Goal: Use online tool/utility: Utilize a website feature to perform a specific function

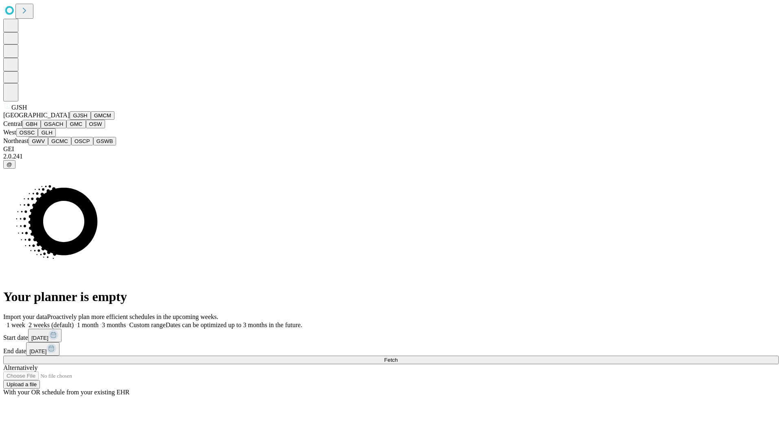
click at [70, 120] on button "GJSH" at bounding box center [80, 115] width 21 height 9
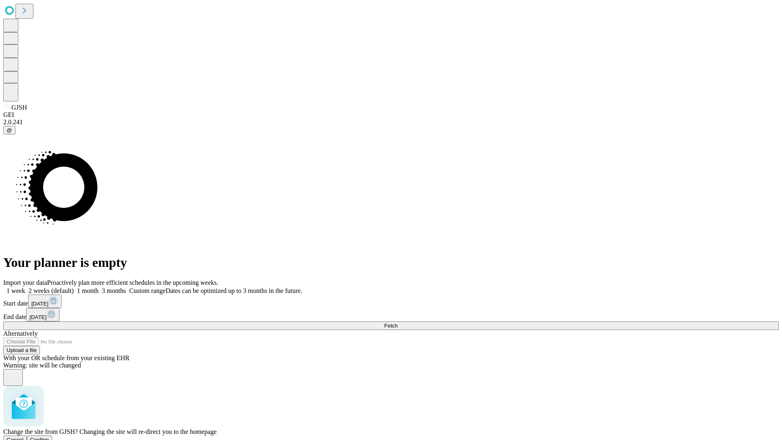
click at [49, 437] on span "Confirm" at bounding box center [39, 440] width 19 height 6
click at [74, 287] on label "2 weeks (default)" at bounding box center [49, 290] width 48 height 7
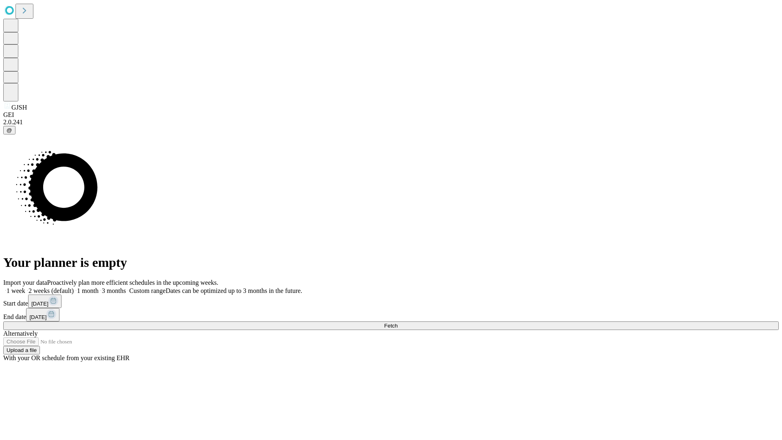
click at [397, 323] on span "Fetch" at bounding box center [390, 326] width 13 height 6
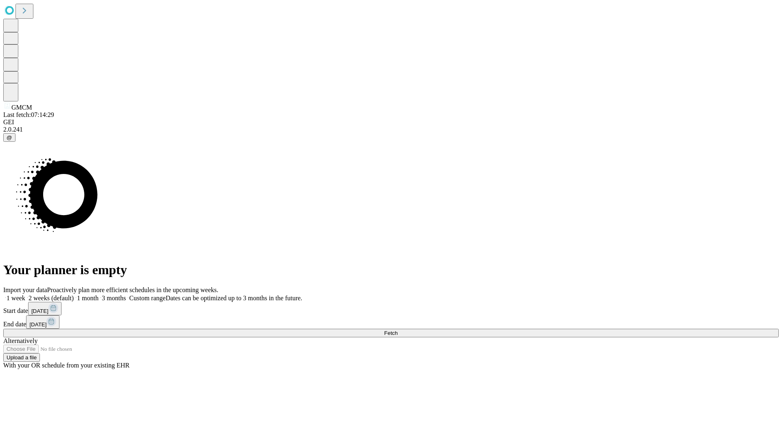
click at [74, 294] on label "2 weeks (default)" at bounding box center [49, 297] width 48 height 7
click at [397, 330] on span "Fetch" at bounding box center [390, 333] width 13 height 6
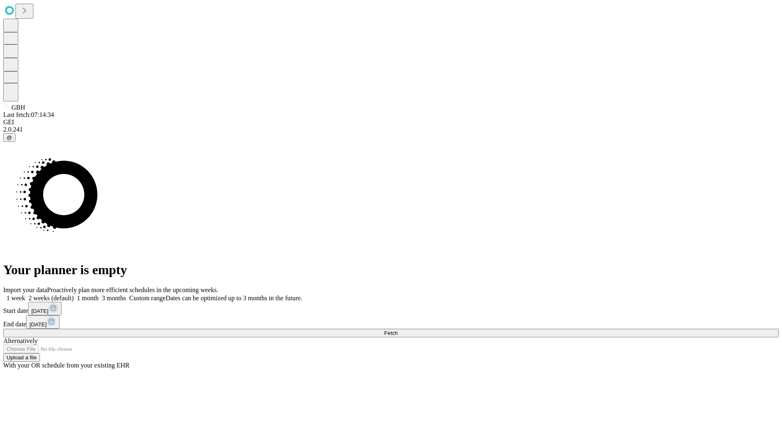
click at [74, 294] on label "2 weeks (default)" at bounding box center [49, 297] width 48 height 7
click at [397, 330] on span "Fetch" at bounding box center [390, 333] width 13 height 6
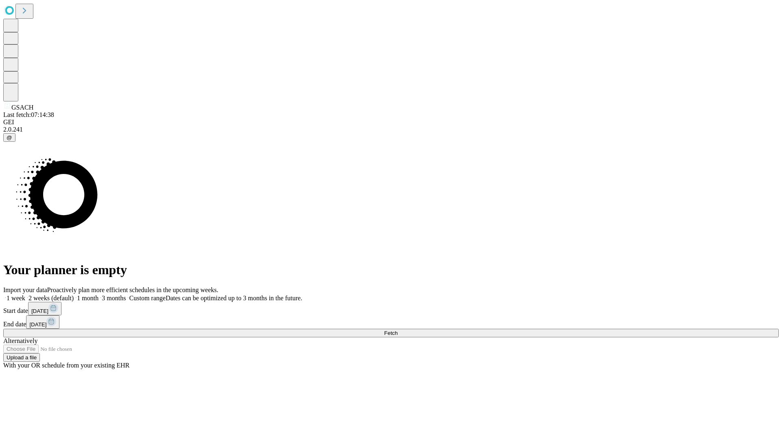
click at [74, 294] on label "2 weeks (default)" at bounding box center [49, 297] width 48 height 7
click at [397, 330] on span "Fetch" at bounding box center [390, 333] width 13 height 6
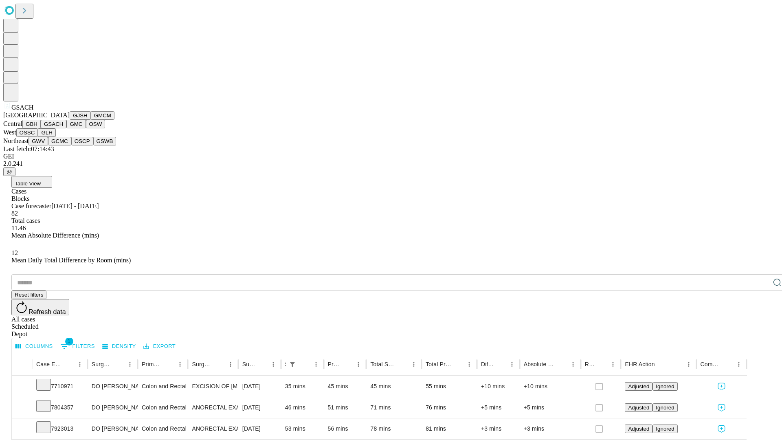
click at [66, 128] on button "GMC" at bounding box center [75, 124] width 19 height 9
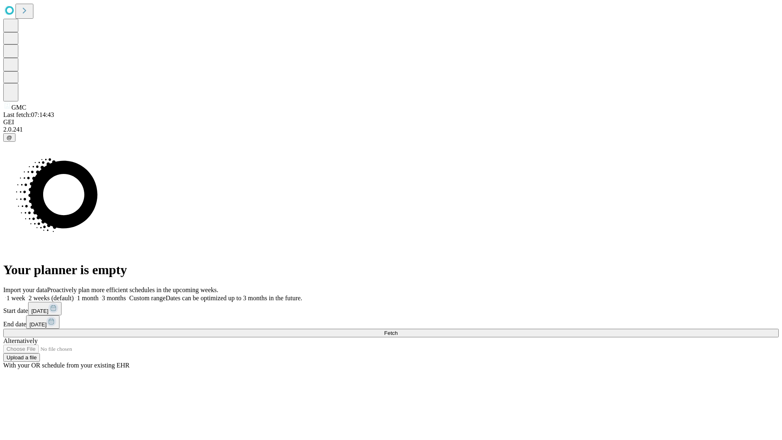
click at [397, 330] on span "Fetch" at bounding box center [390, 333] width 13 height 6
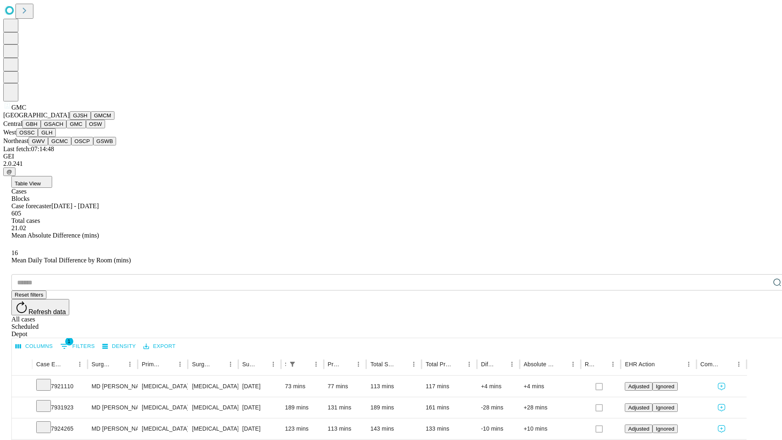
click at [86, 128] on button "OSW" at bounding box center [96, 124] width 20 height 9
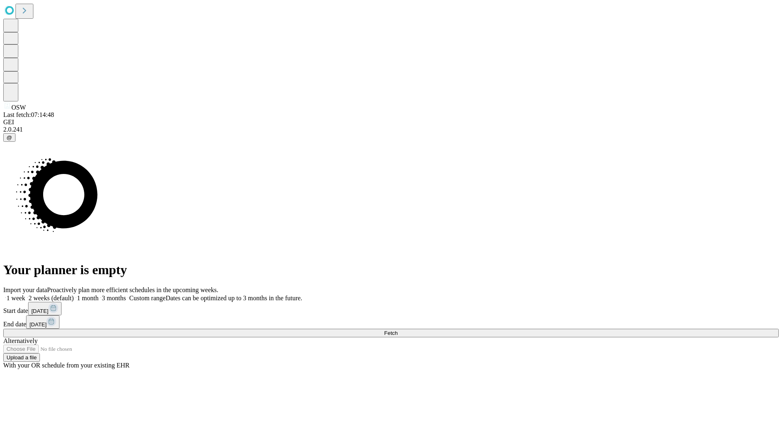
click at [74, 294] on label "2 weeks (default)" at bounding box center [49, 297] width 48 height 7
click at [397, 330] on span "Fetch" at bounding box center [390, 333] width 13 height 6
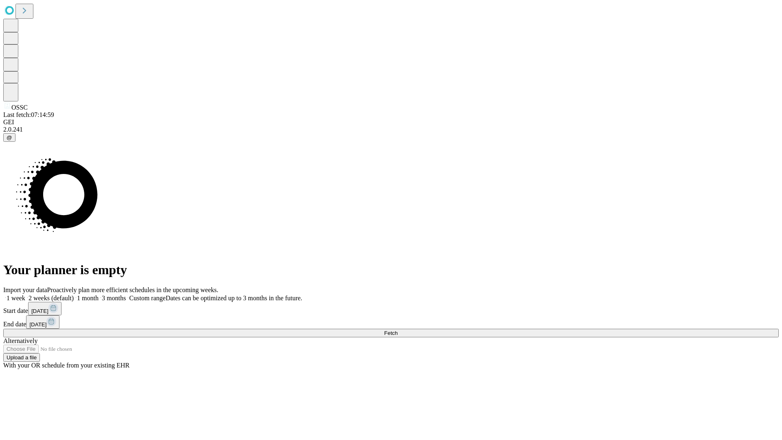
click at [74, 294] on label "2 weeks (default)" at bounding box center [49, 297] width 48 height 7
click at [397, 330] on span "Fetch" at bounding box center [390, 333] width 13 height 6
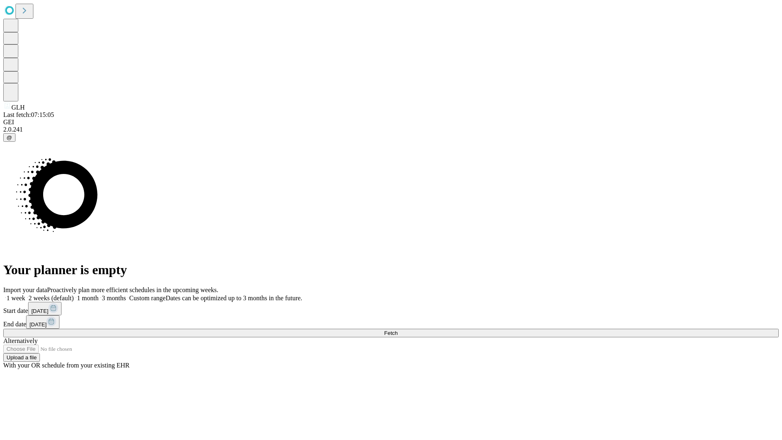
click at [74, 294] on label "2 weeks (default)" at bounding box center [49, 297] width 48 height 7
click at [397, 330] on span "Fetch" at bounding box center [390, 333] width 13 height 6
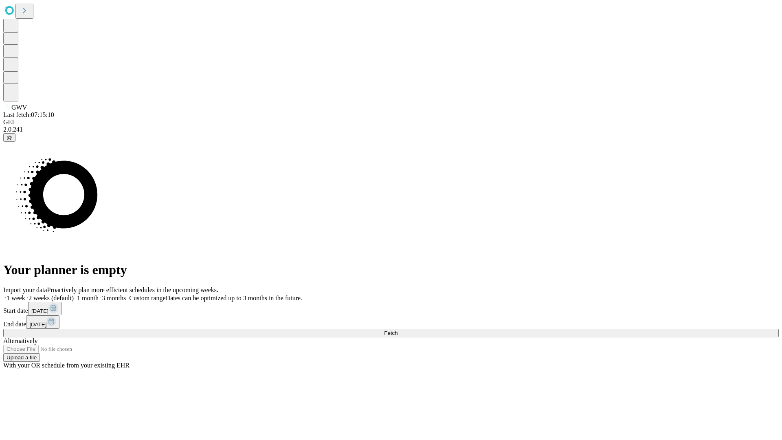
click at [74, 294] on label "2 weeks (default)" at bounding box center [49, 297] width 48 height 7
click at [397, 330] on span "Fetch" at bounding box center [390, 333] width 13 height 6
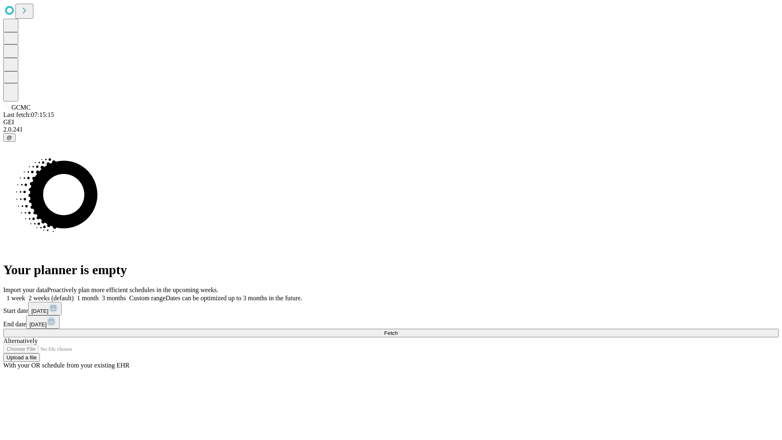
click at [74, 294] on label "2 weeks (default)" at bounding box center [49, 297] width 48 height 7
click at [397, 330] on span "Fetch" at bounding box center [390, 333] width 13 height 6
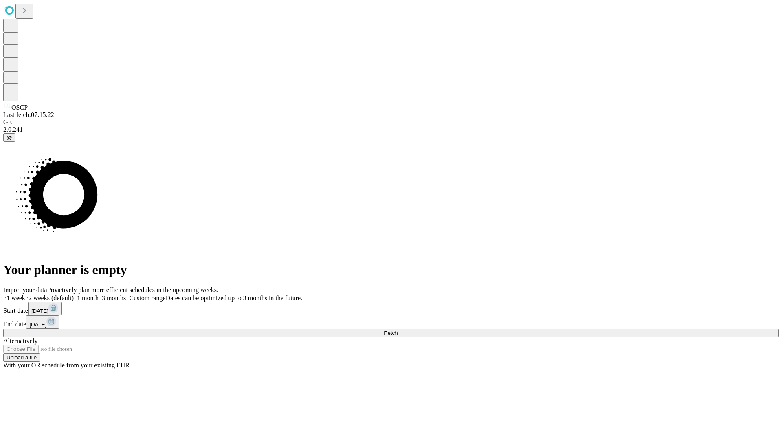
click at [74, 294] on label "2 weeks (default)" at bounding box center [49, 297] width 48 height 7
click at [397, 330] on span "Fetch" at bounding box center [390, 333] width 13 height 6
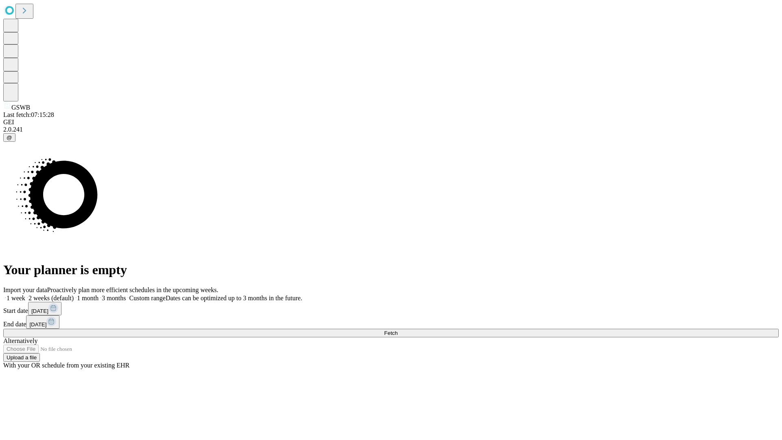
click at [74, 294] on label "2 weeks (default)" at bounding box center [49, 297] width 48 height 7
click at [397, 330] on span "Fetch" at bounding box center [390, 333] width 13 height 6
